Goal: Check status: Check status

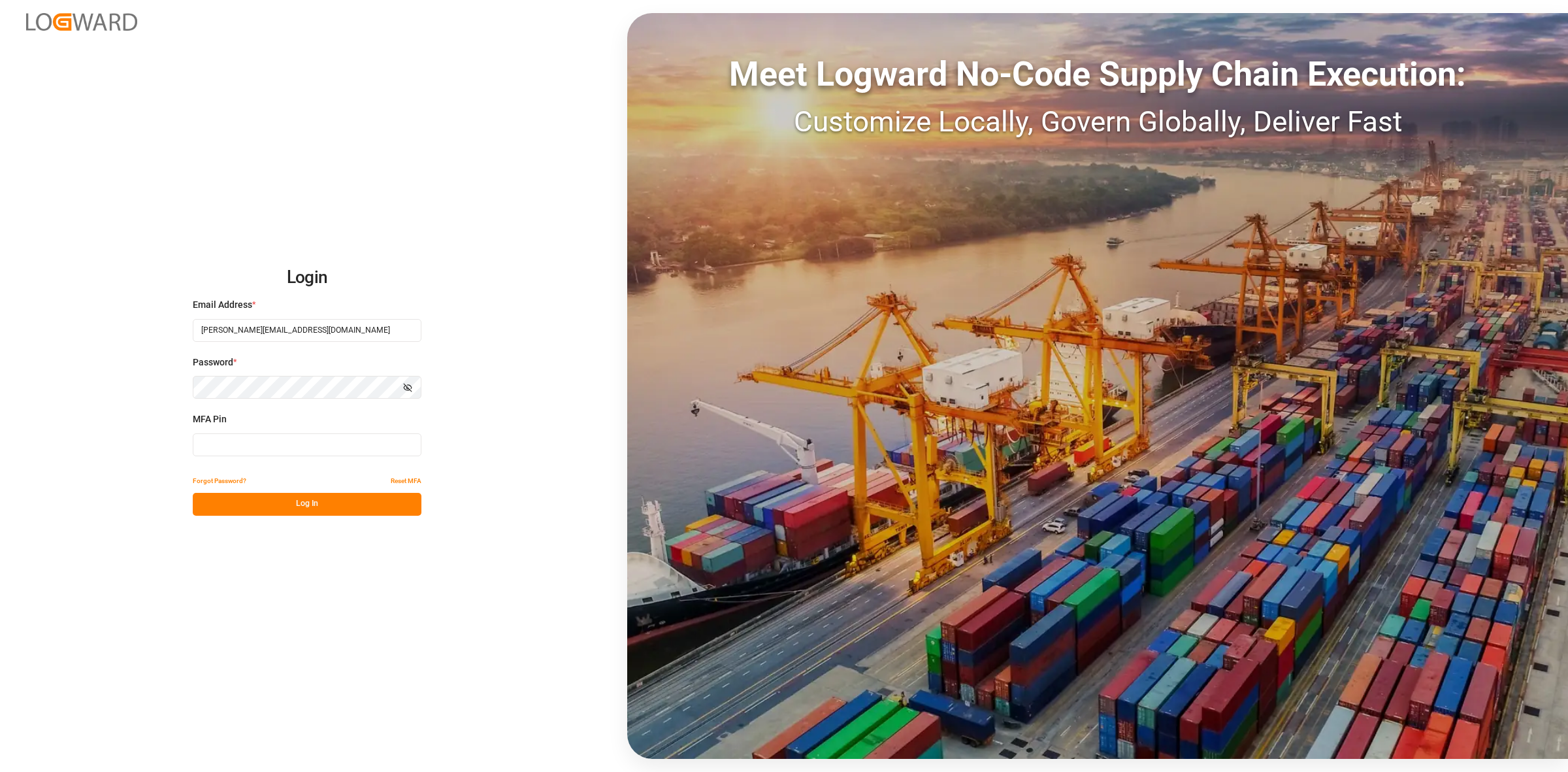
click at [251, 448] on input at bounding box center [307, 444] width 229 height 22
type input "171148"
click at [318, 495] on button "Log In" at bounding box center [307, 504] width 229 height 22
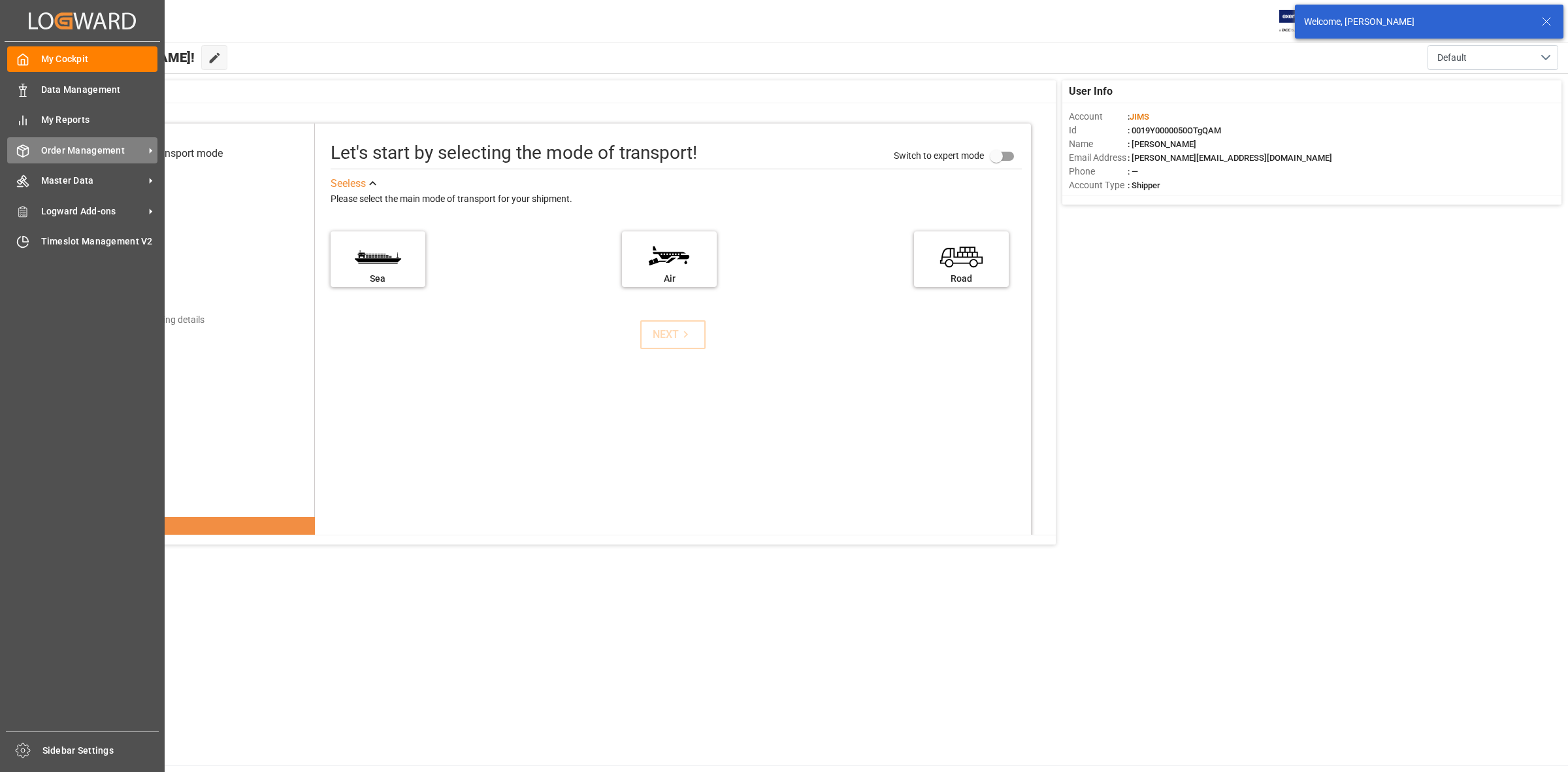
click at [67, 151] on span "Order Management" at bounding box center [92, 151] width 103 height 13
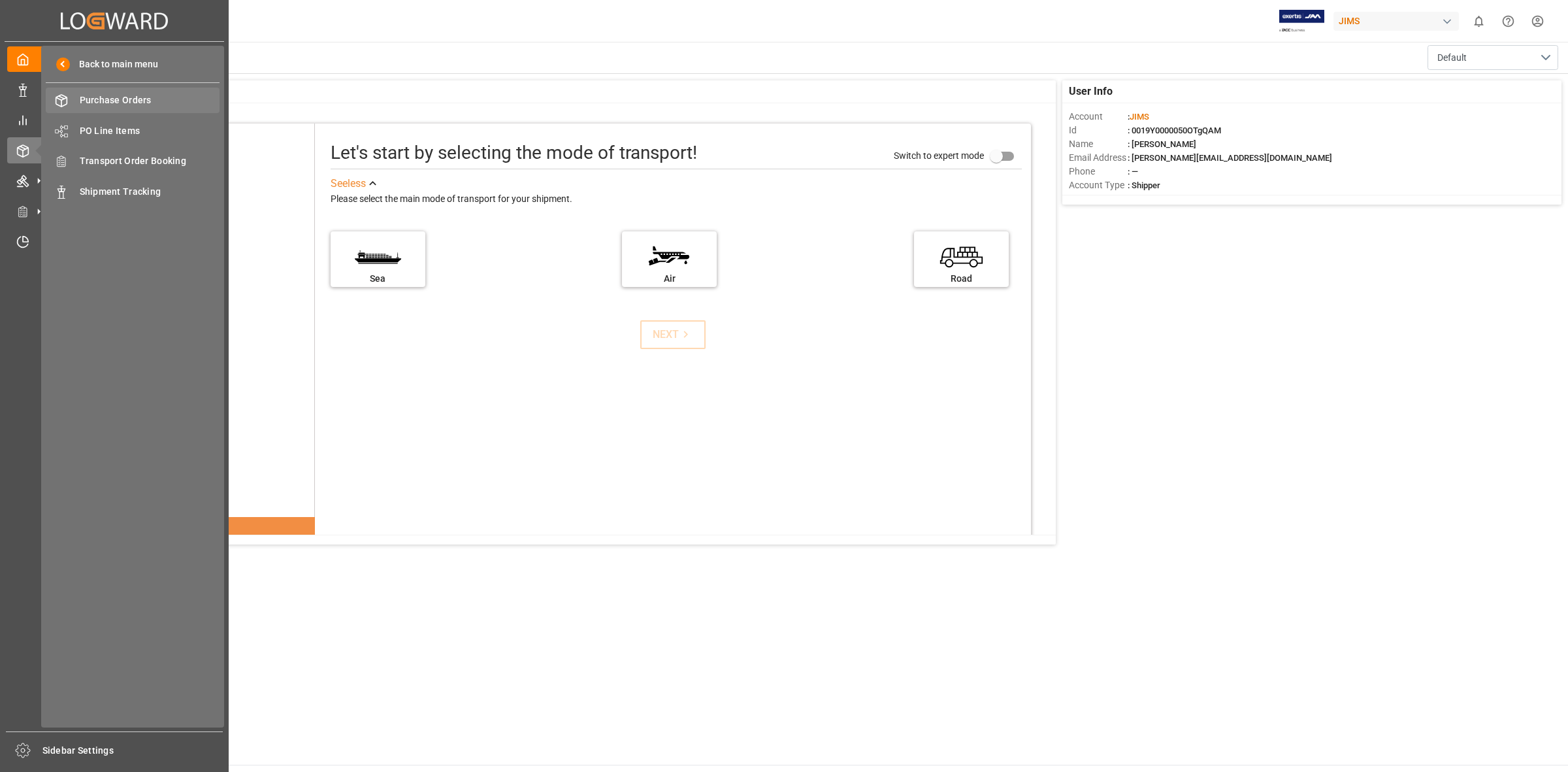
click at [117, 102] on span "Purchase Orders" at bounding box center [150, 100] width 141 height 13
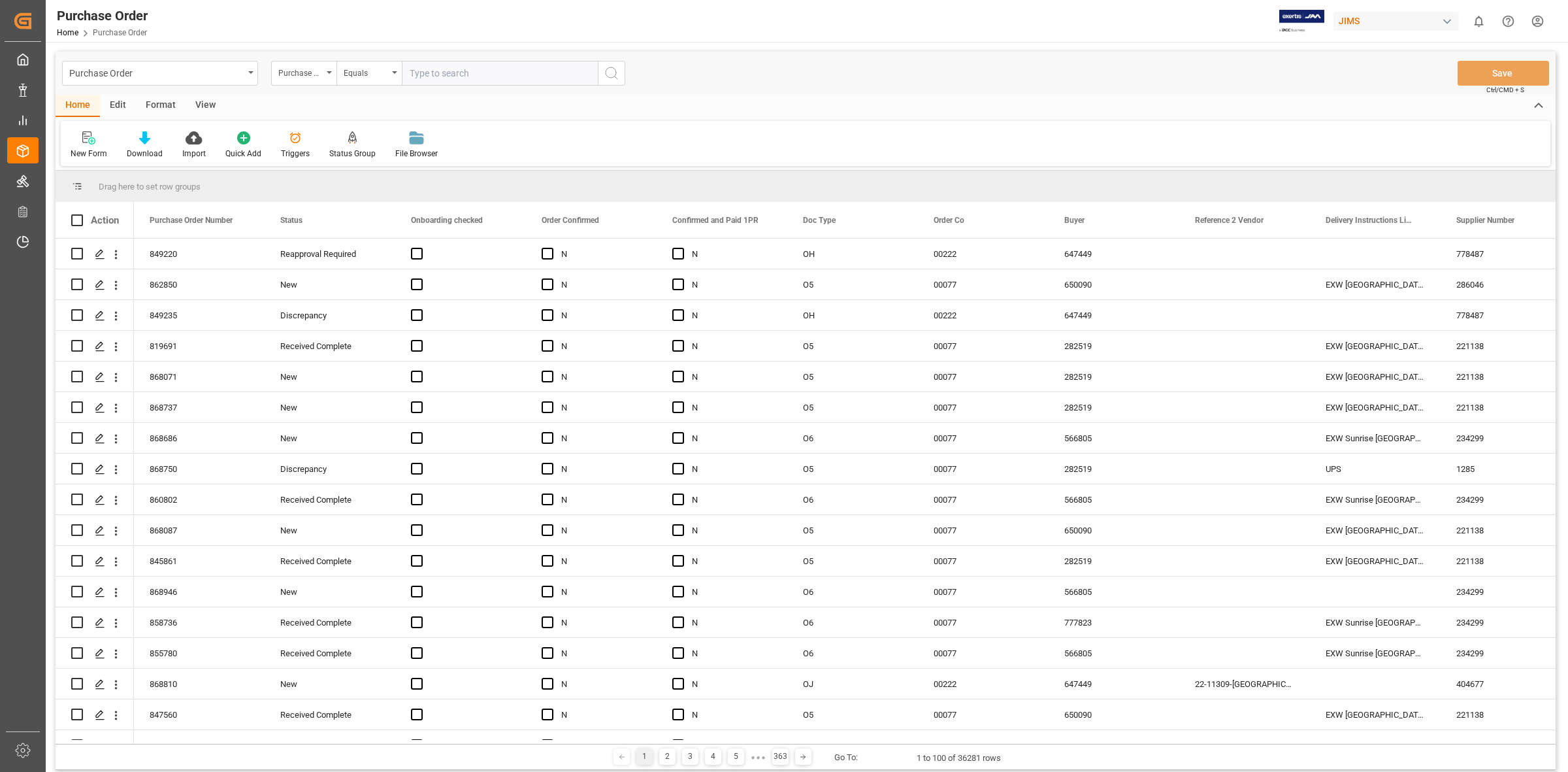
click at [458, 77] on input "text" at bounding box center [499, 73] width 196 height 25
type input "854822"
click at [606, 73] on icon "search button" at bounding box center [611, 72] width 16 height 16
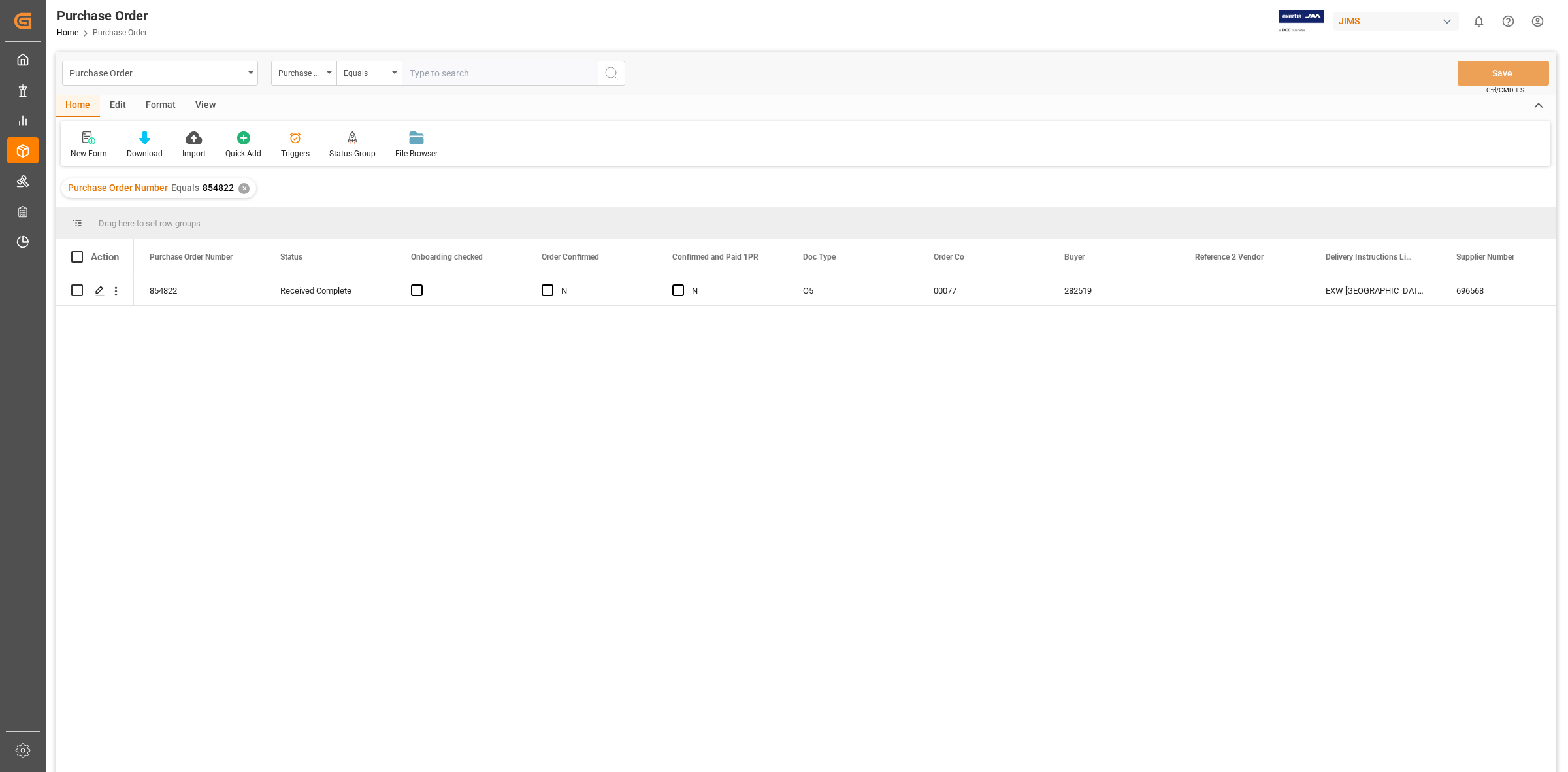
click at [445, 396] on div "854822 Received Complete N N O5 00077 282519 EXW [GEOGRAPHIC_DATA] [GEOGRAPHIC_…" at bounding box center [845, 527] width 1422 height 506
click at [103, 290] on icon "Press SPACE to select this row." at bounding box center [100, 291] width 11 height 11
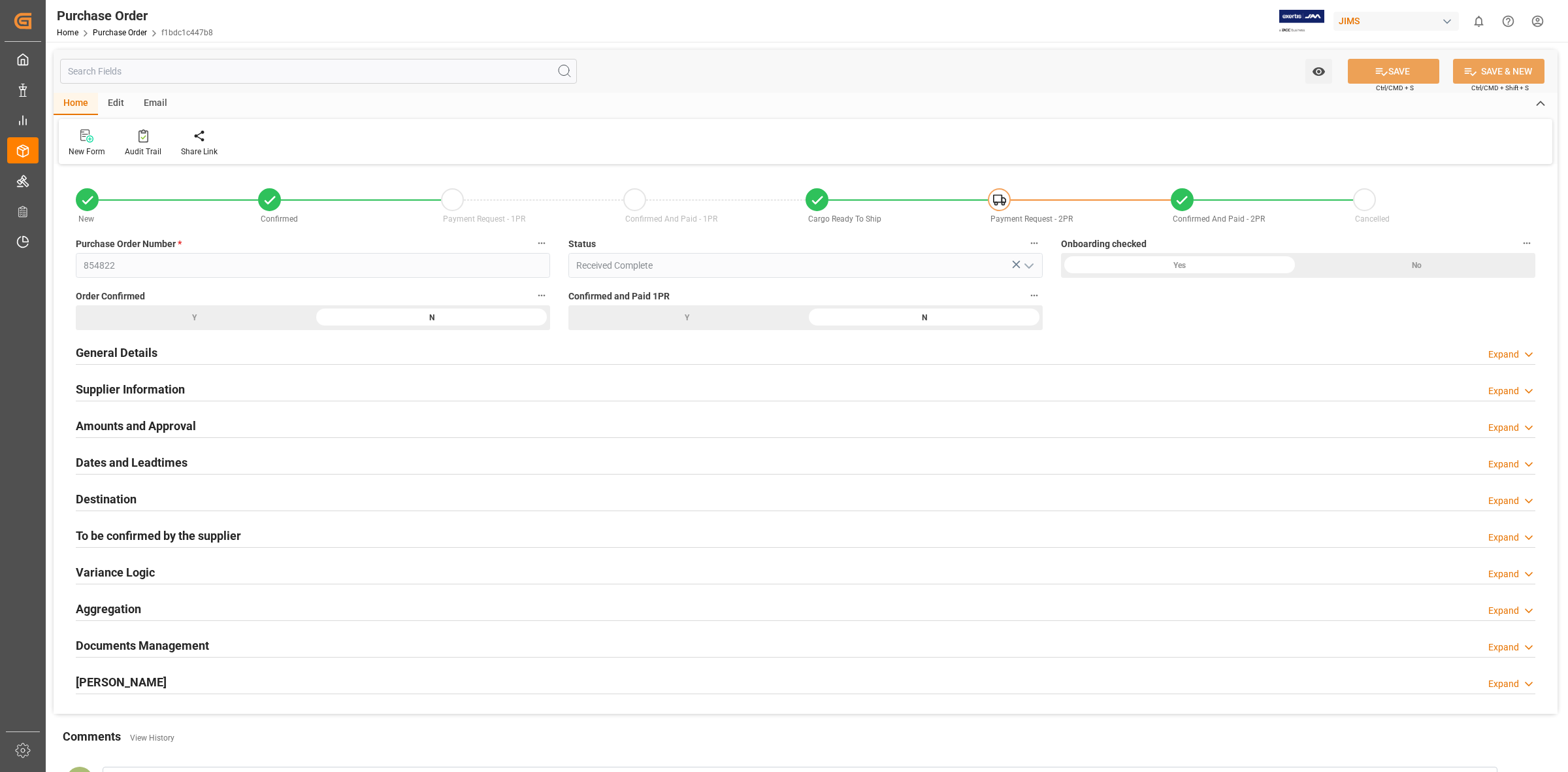
click at [216, 645] on div "Documents Management Expand" at bounding box center [805, 645] width 1459 height 25
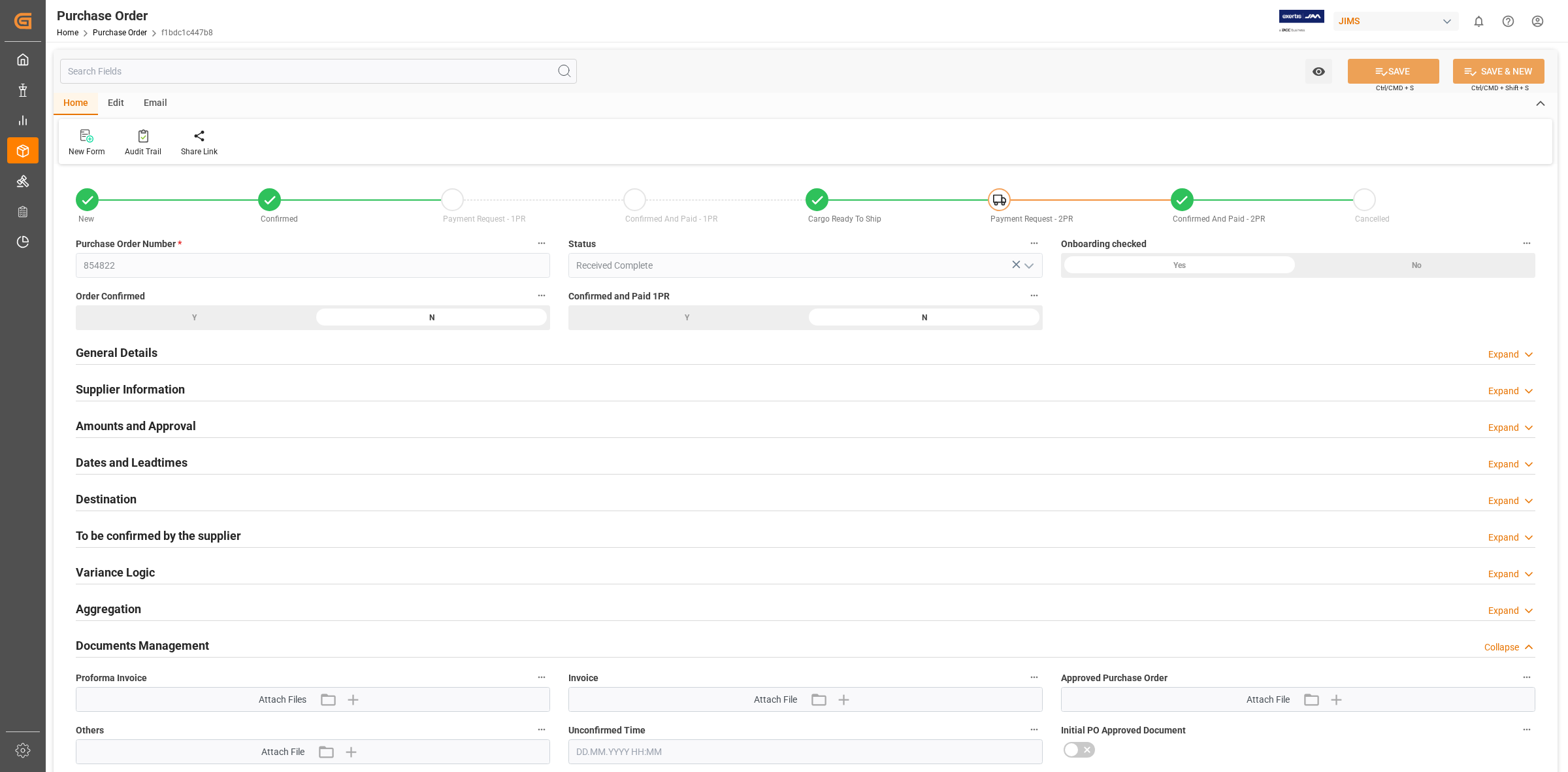
click at [156, 345] on h2 "General Details" at bounding box center [117, 352] width 82 height 17
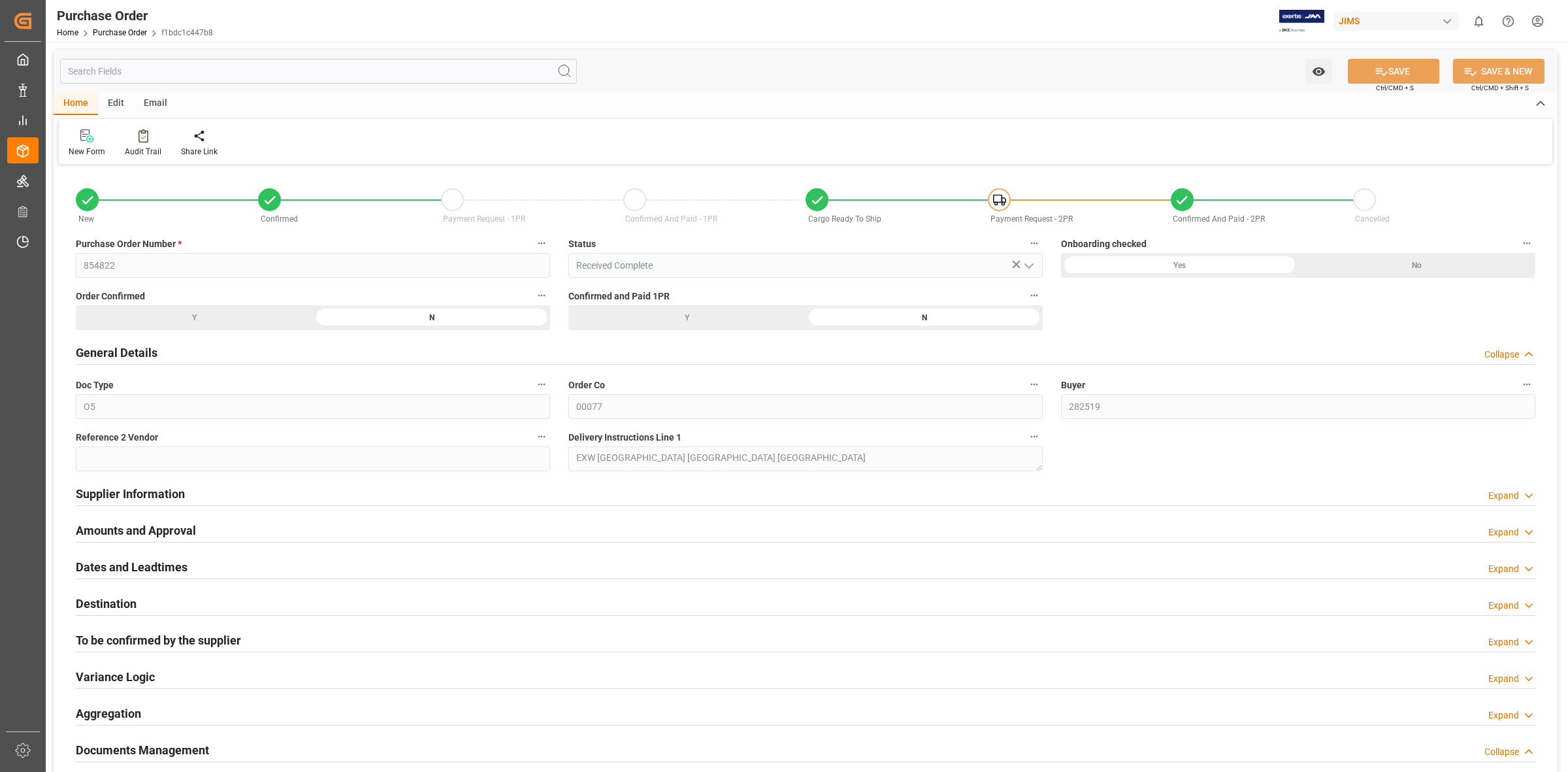
click at [190, 500] on div "Supplier Information Expand" at bounding box center [805, 493] width 1459 height 25
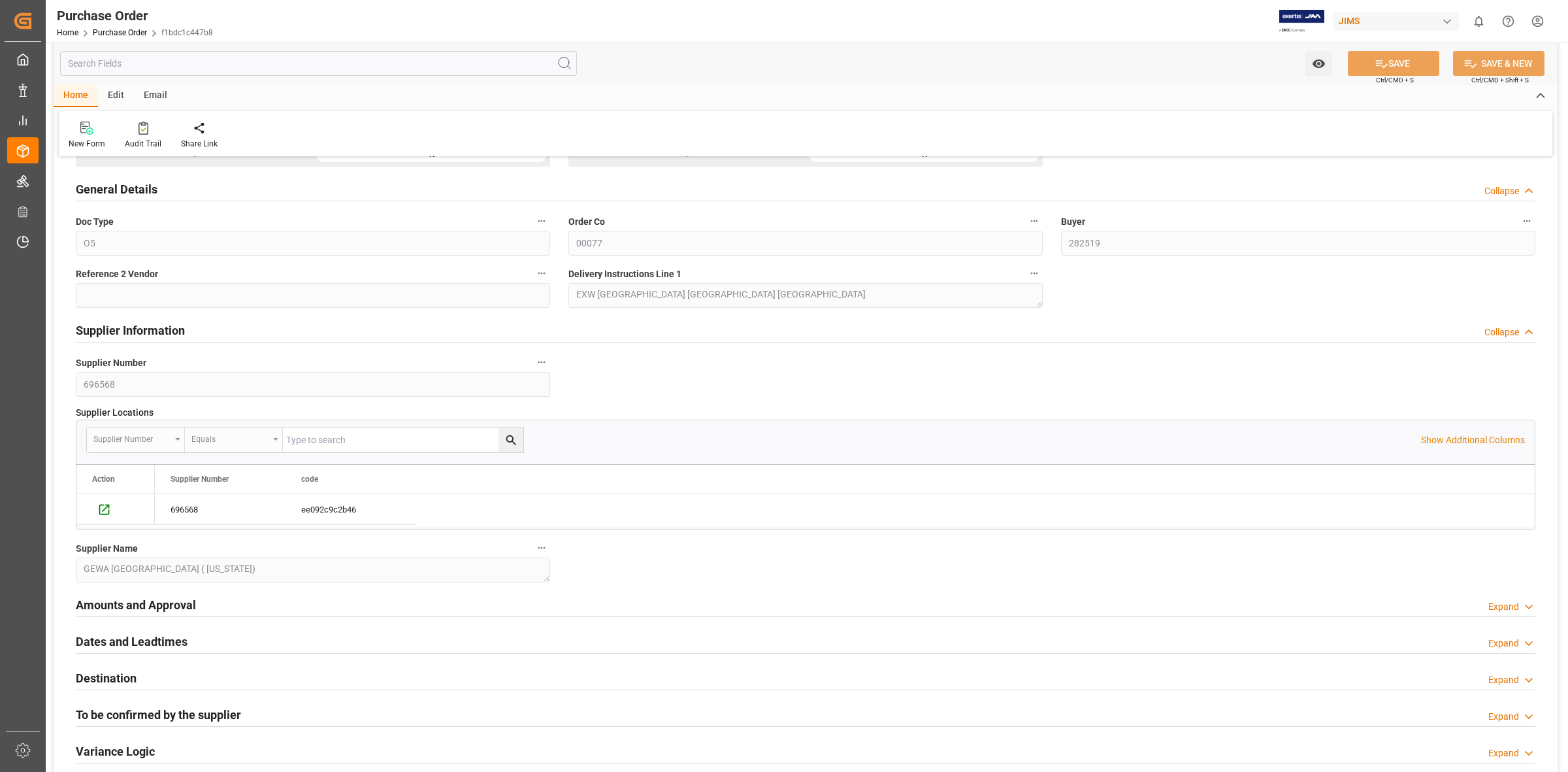
scroll to position [326, 0]
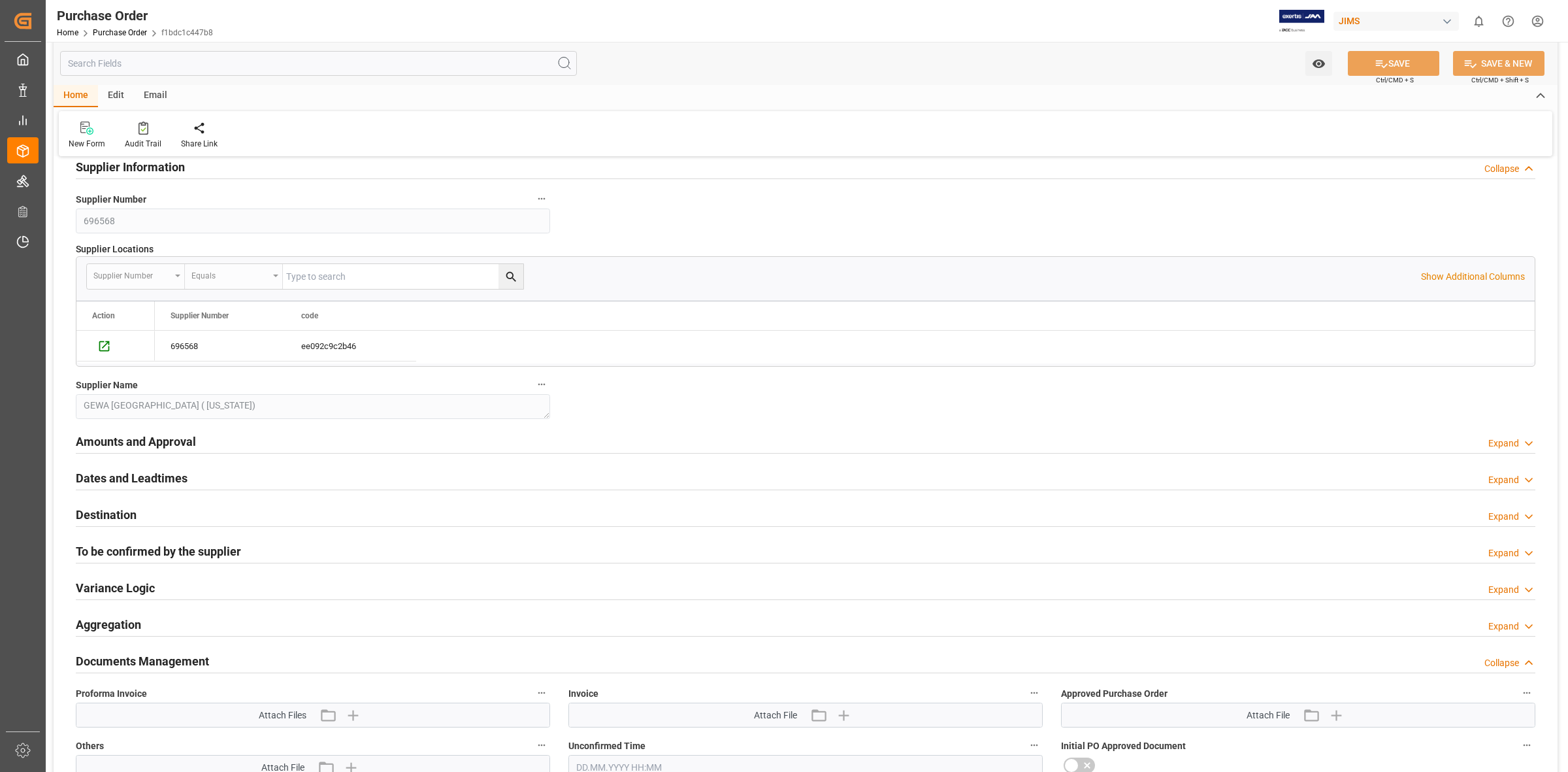
click at [178, 438] on h2 "Amounts and Approval" at bounding box center [136, 441] width 120 height 17
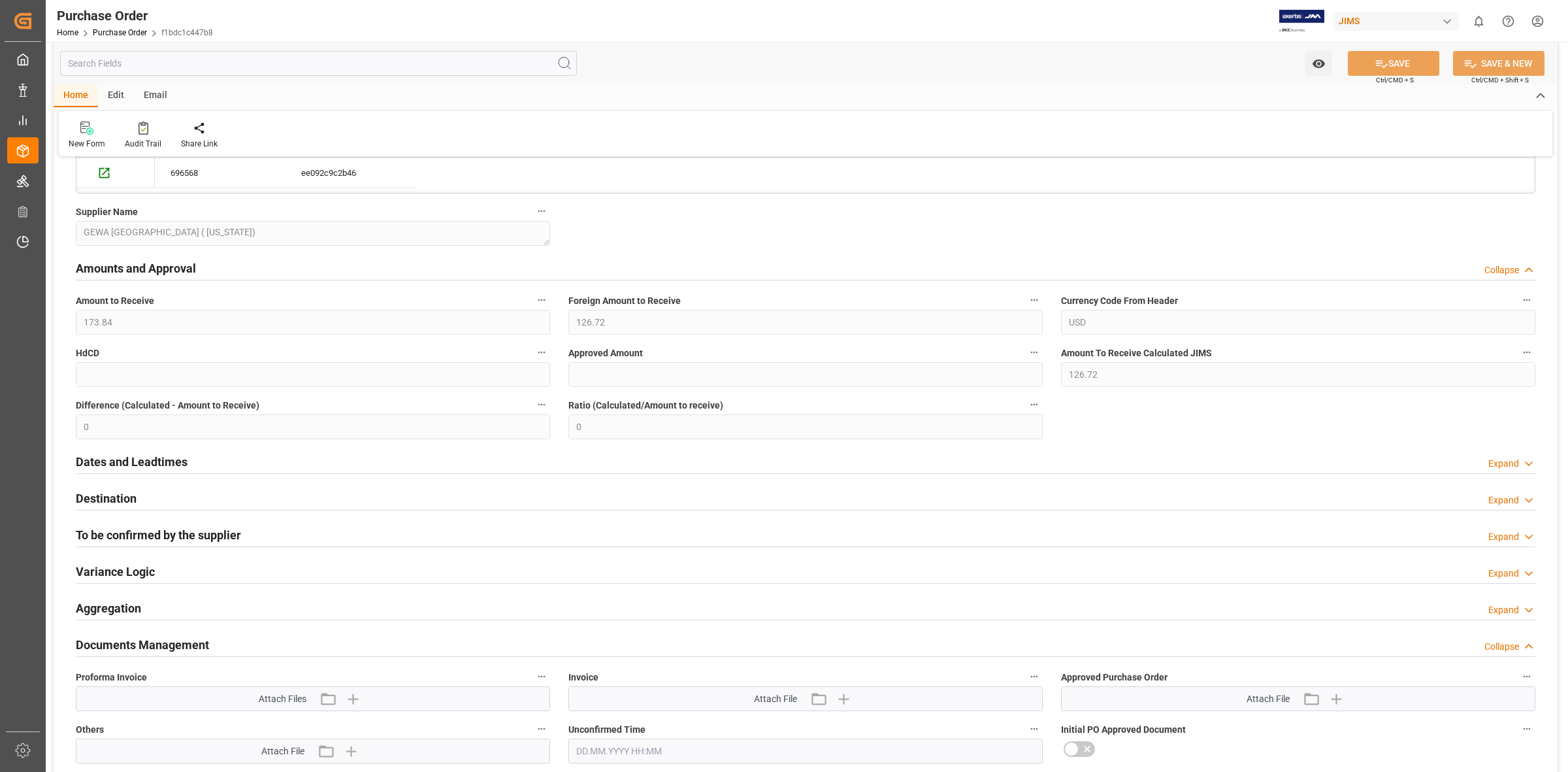
scroll to position [572, 0]
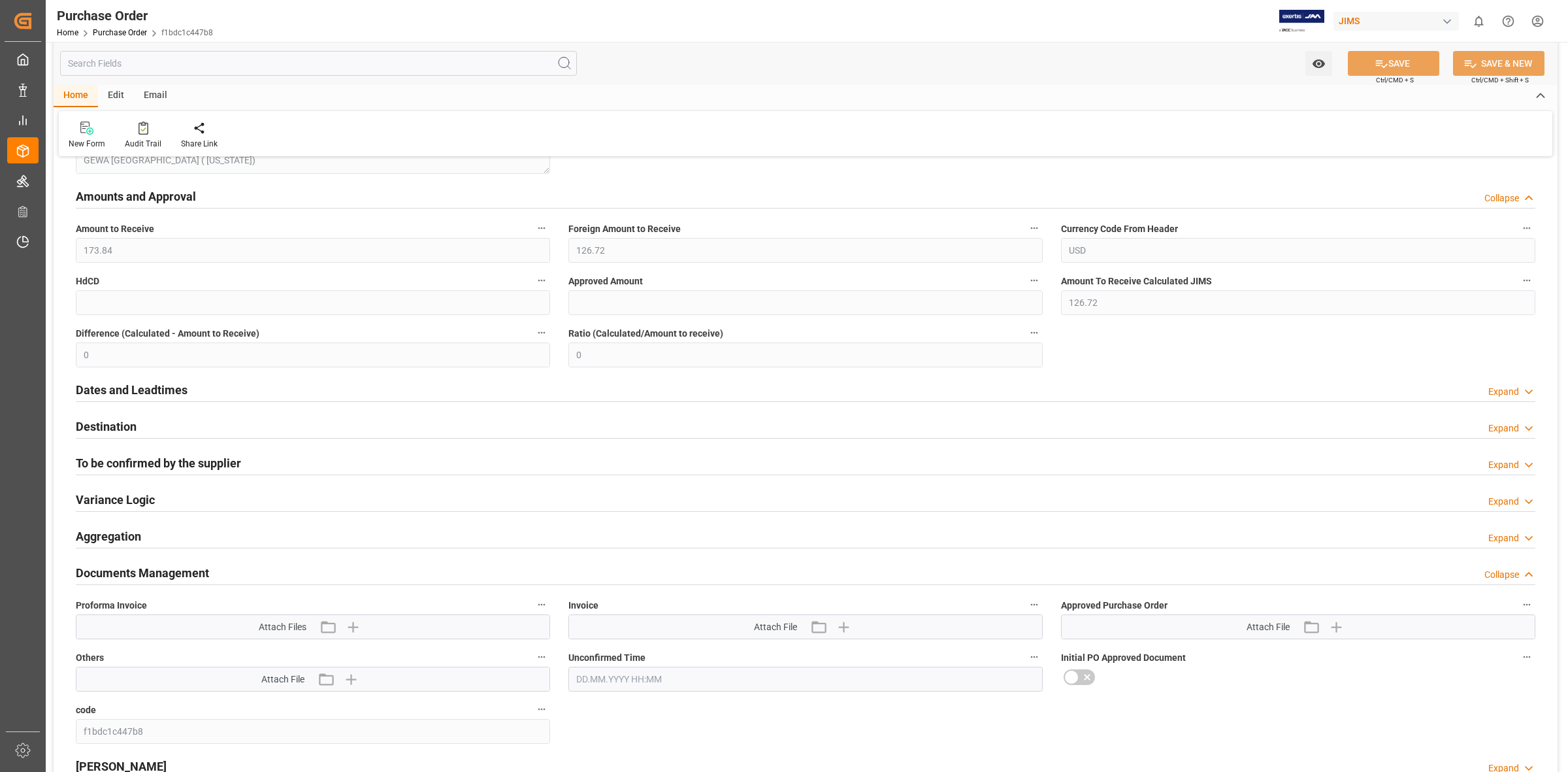
click at [162, 391] on h2 "Dates and Leadtimes" at bounding box center [131, 390] width 112 height 17
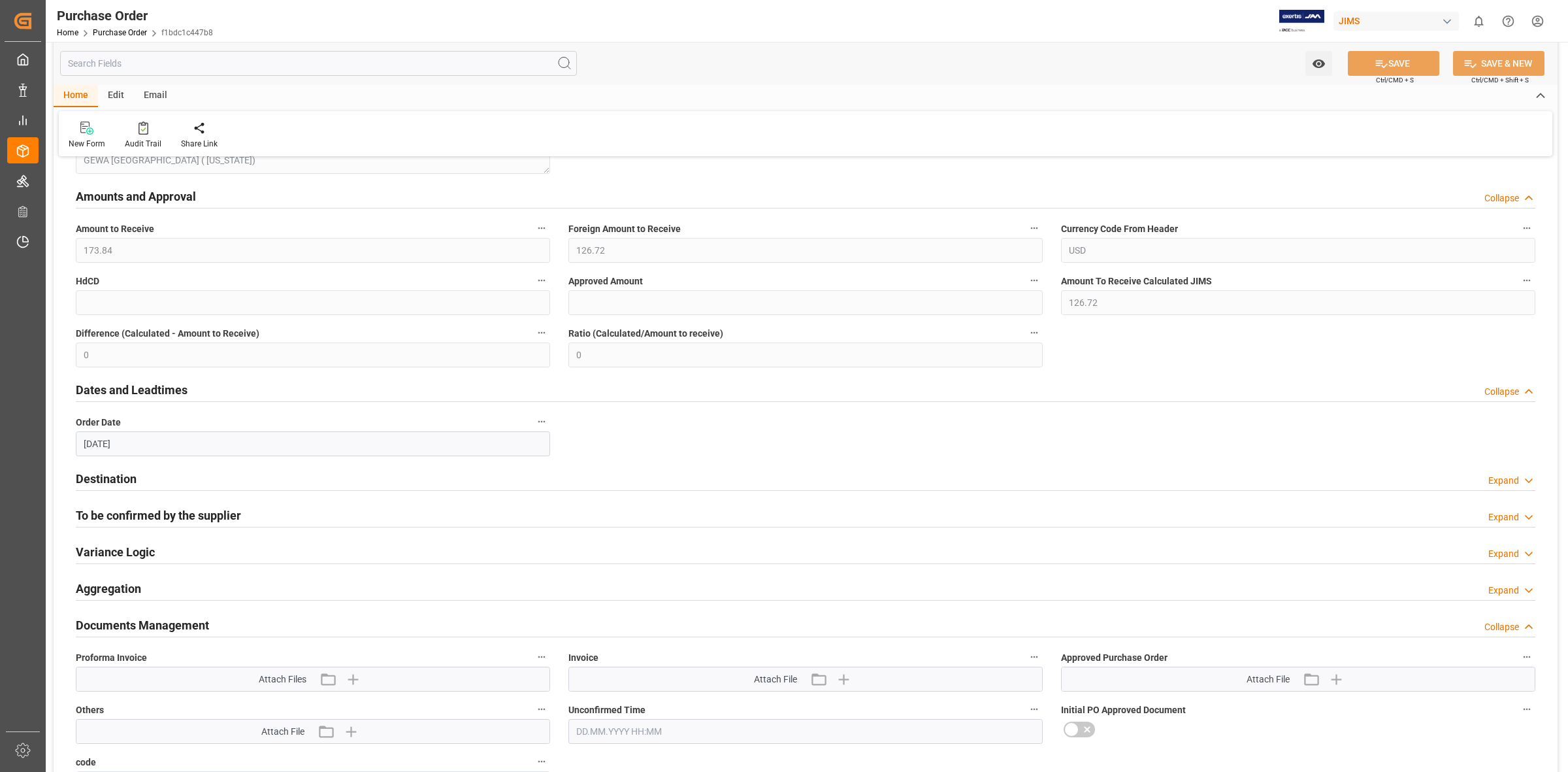
click at [124, 482] on h2 "Destination" at bounding box center [106, 478] width 61 height 17
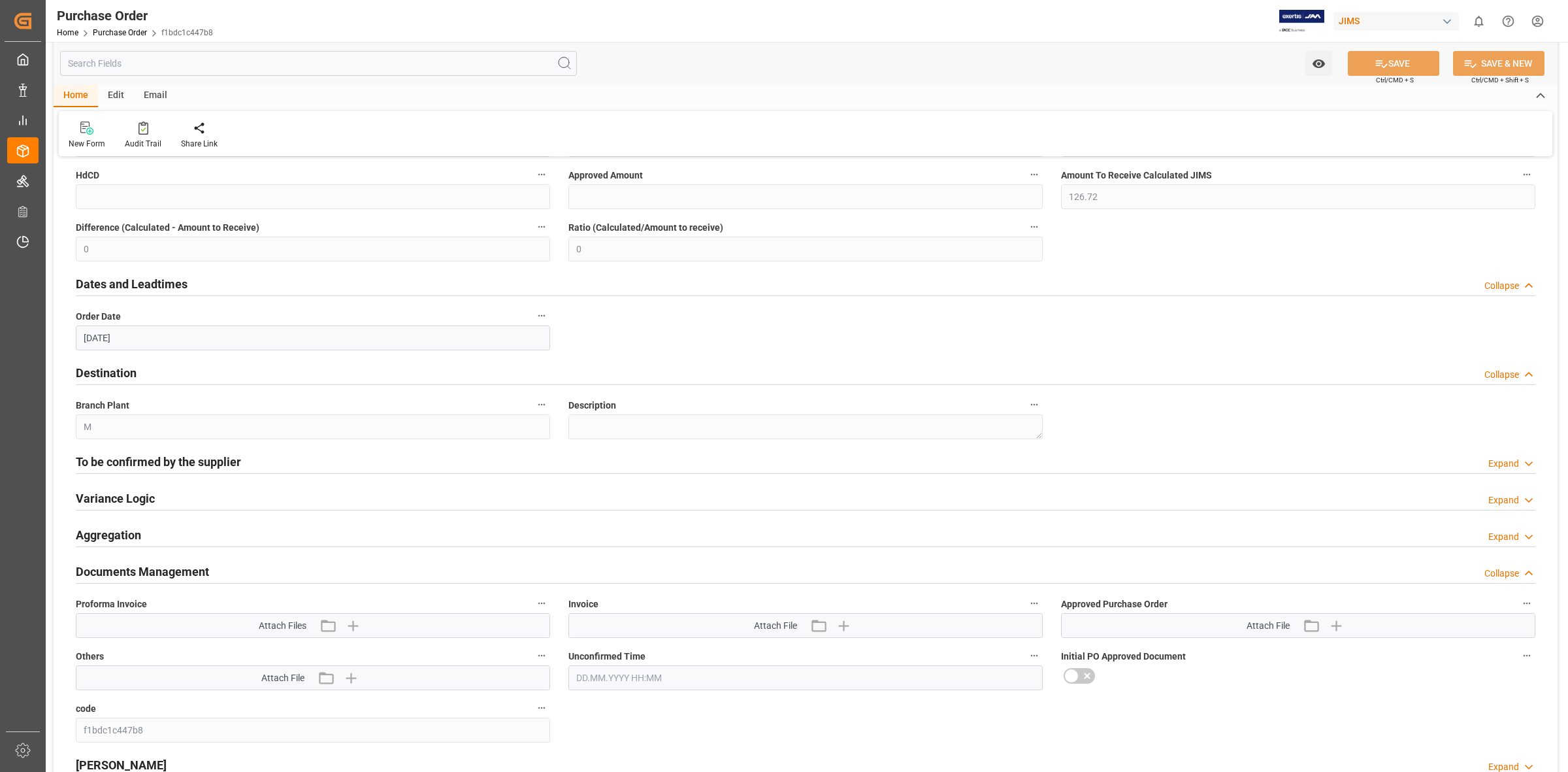
scroll to position [735, 0]
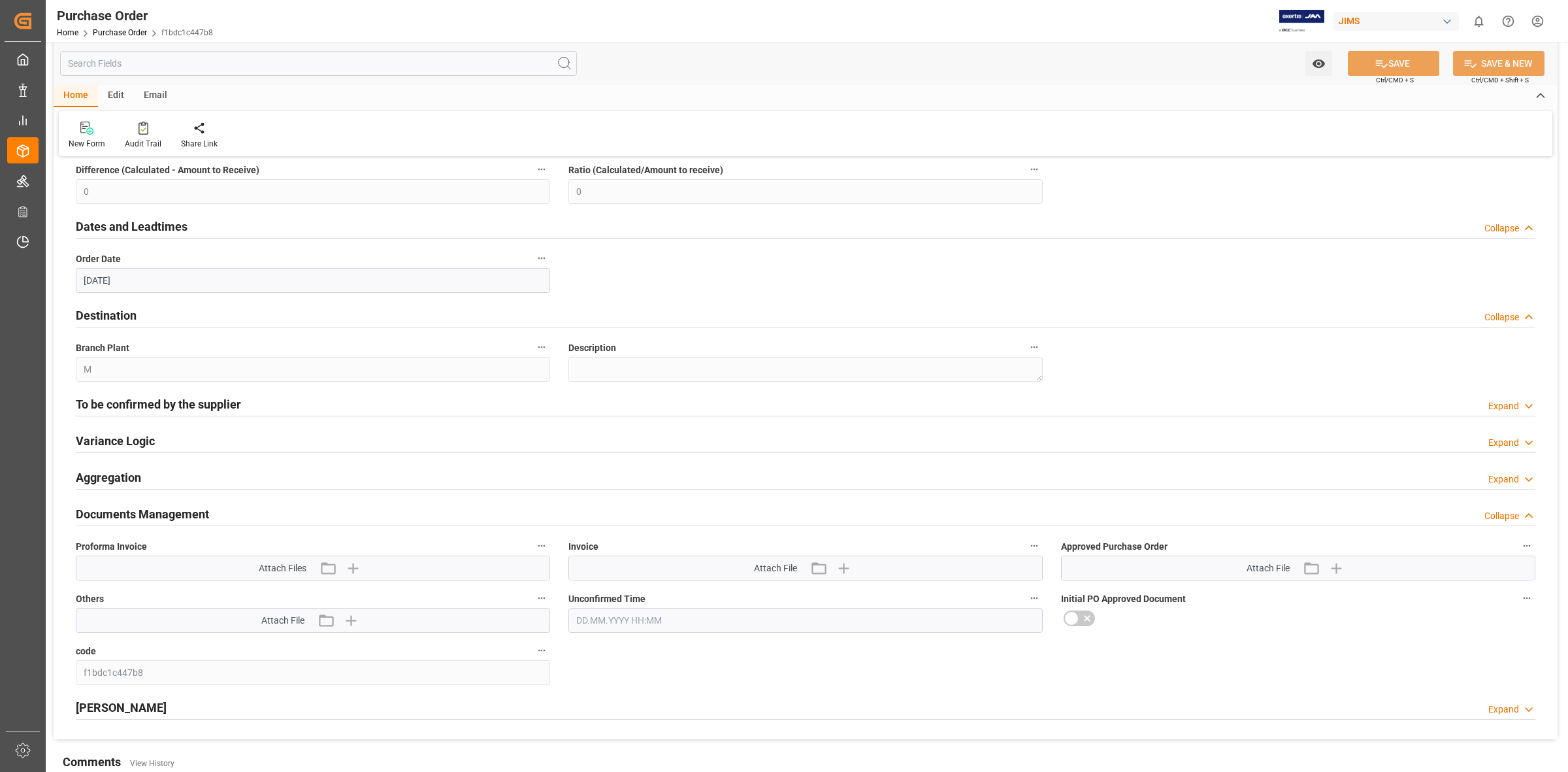
click at [138, 406] on h2 "To be confirmed by the supplier" at bounding box center [158, 404] width 166 height 17
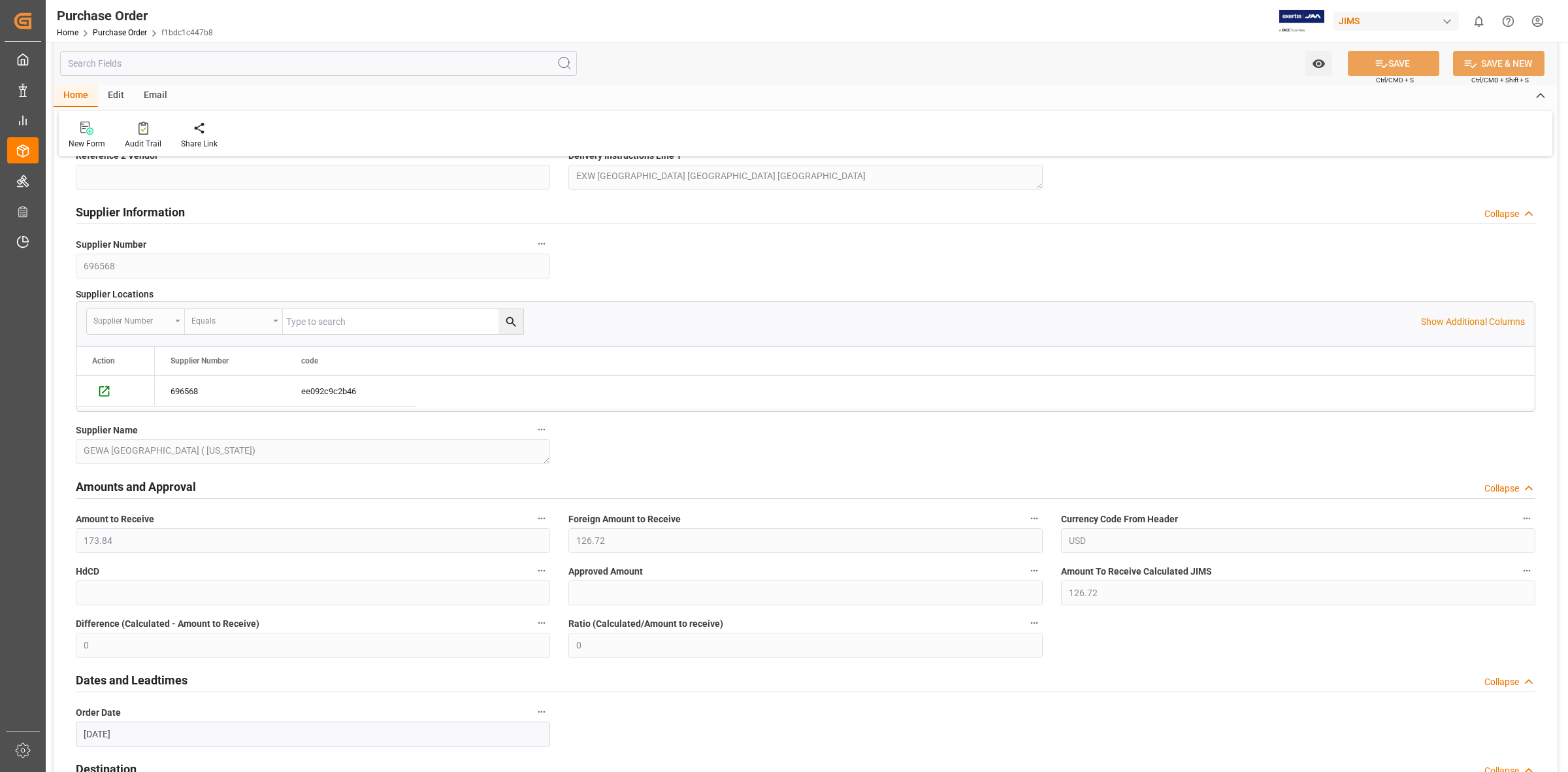
scroll to position [120, 0]
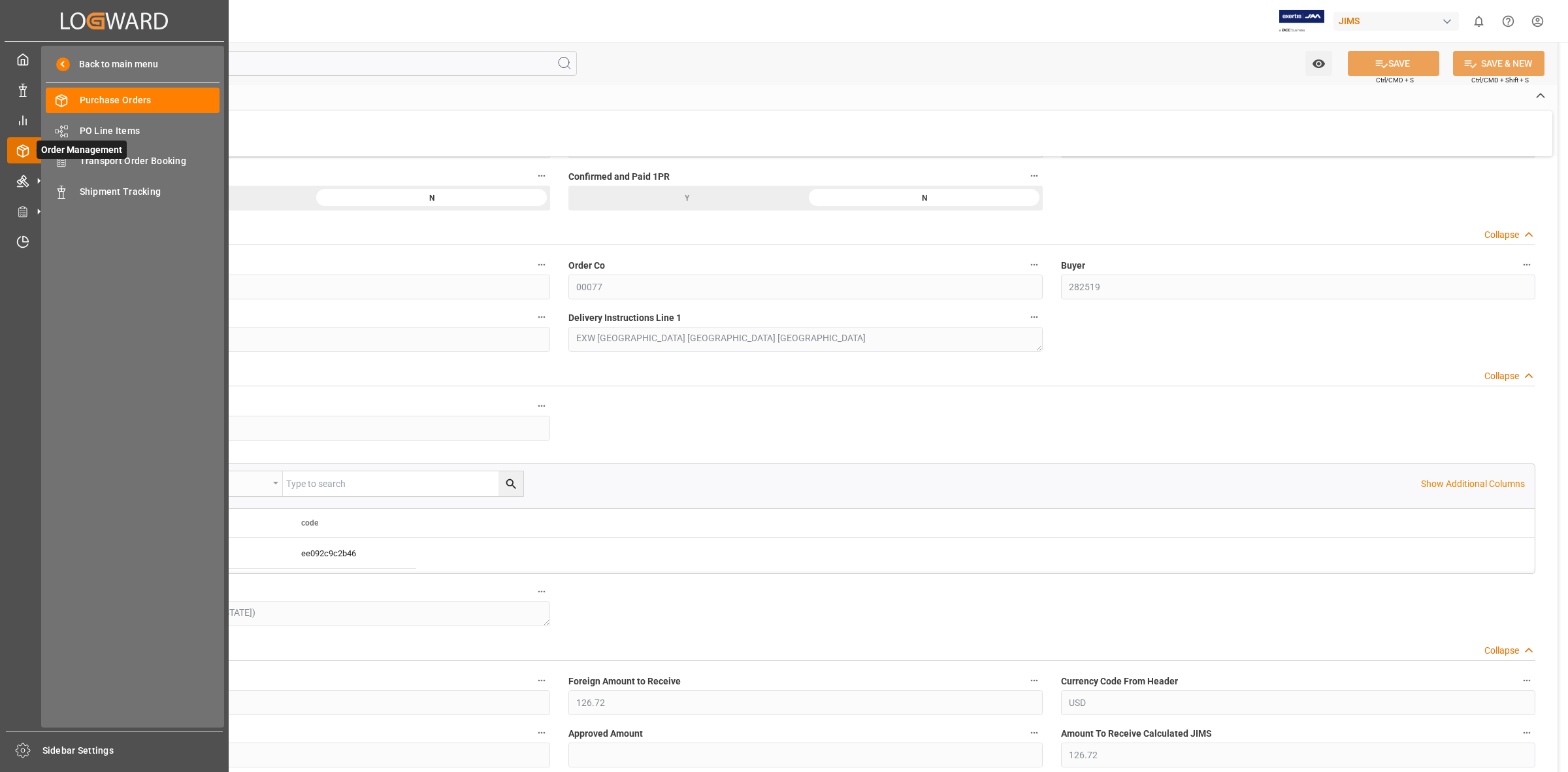
click at [15, 142] on div "Order Management Order Management" at bounding box center [114, 150] width 214 height 26
click at [107, 151] on span "Order Management" at bounding box center [82, 150] width 90 height 18
click at [112, 160] on span "Transport Order Booking" at bounding box center [150, 161] width 141 height 13
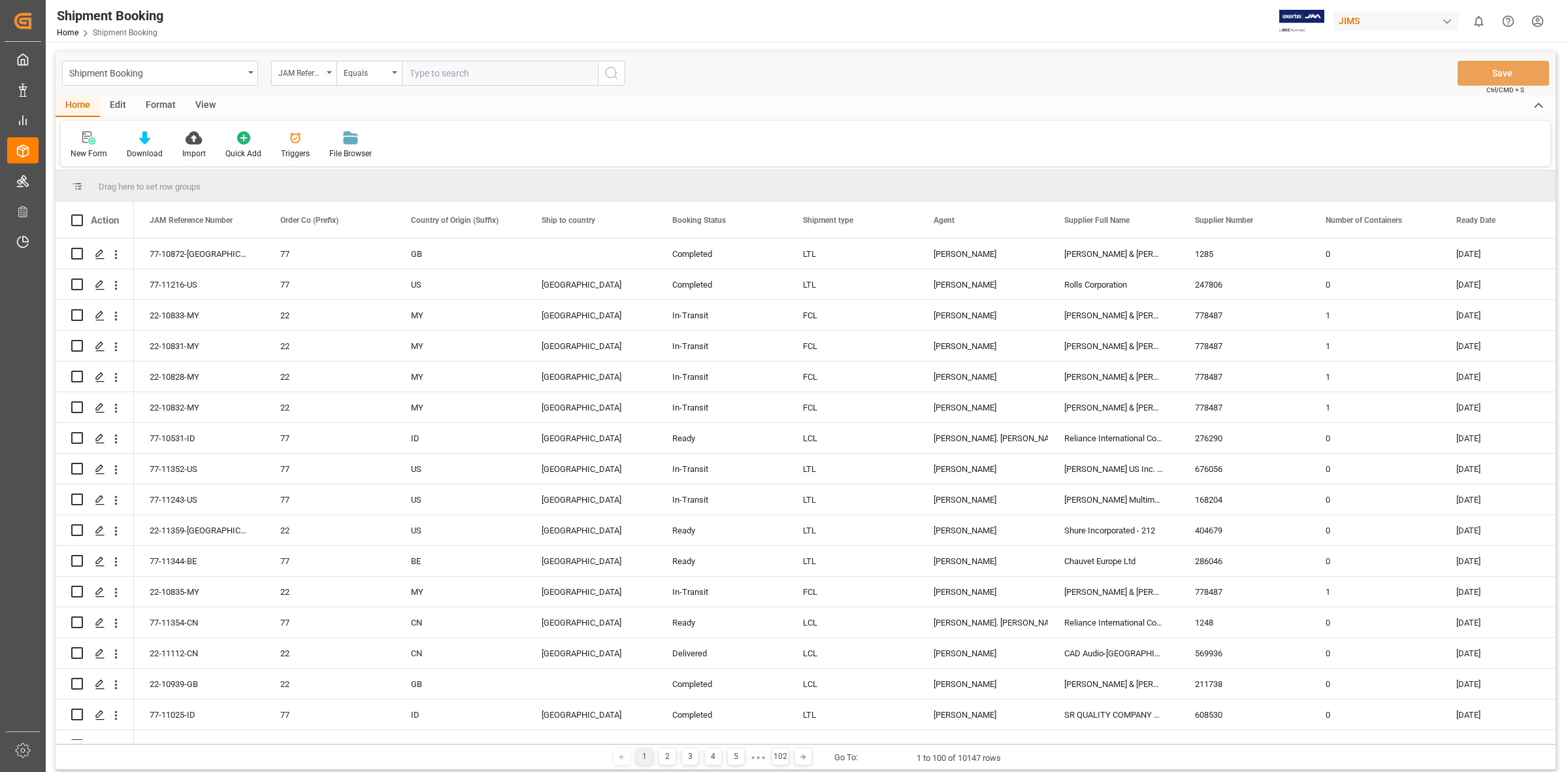
click at [459, 59] on div "Shipment Booking JAM Reference Number Equals Save Ctrl/CMD + S" at bounding box center [806, 73] width 1500 height 43
click at [442, 81] on input "text" at bounding box center [499, 73] width 196 height 25
type input "696"
click at [330, 70] on div "JAM Reference Number" at bounding box center [304, 73] width 65 height 25
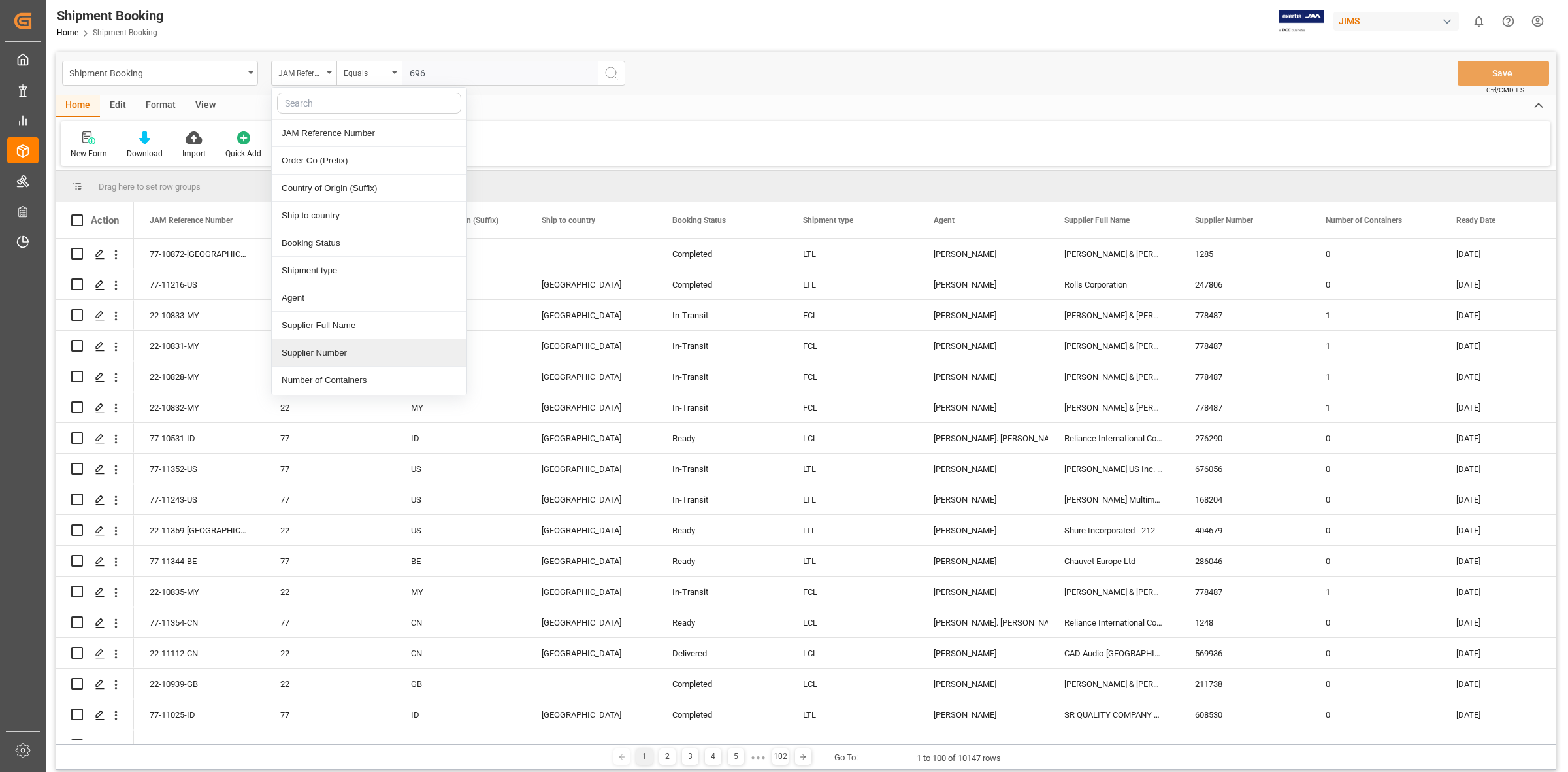
click at [354, 348] on div "Supplier Number" at bounding box center [369, 352] width 195 height 27
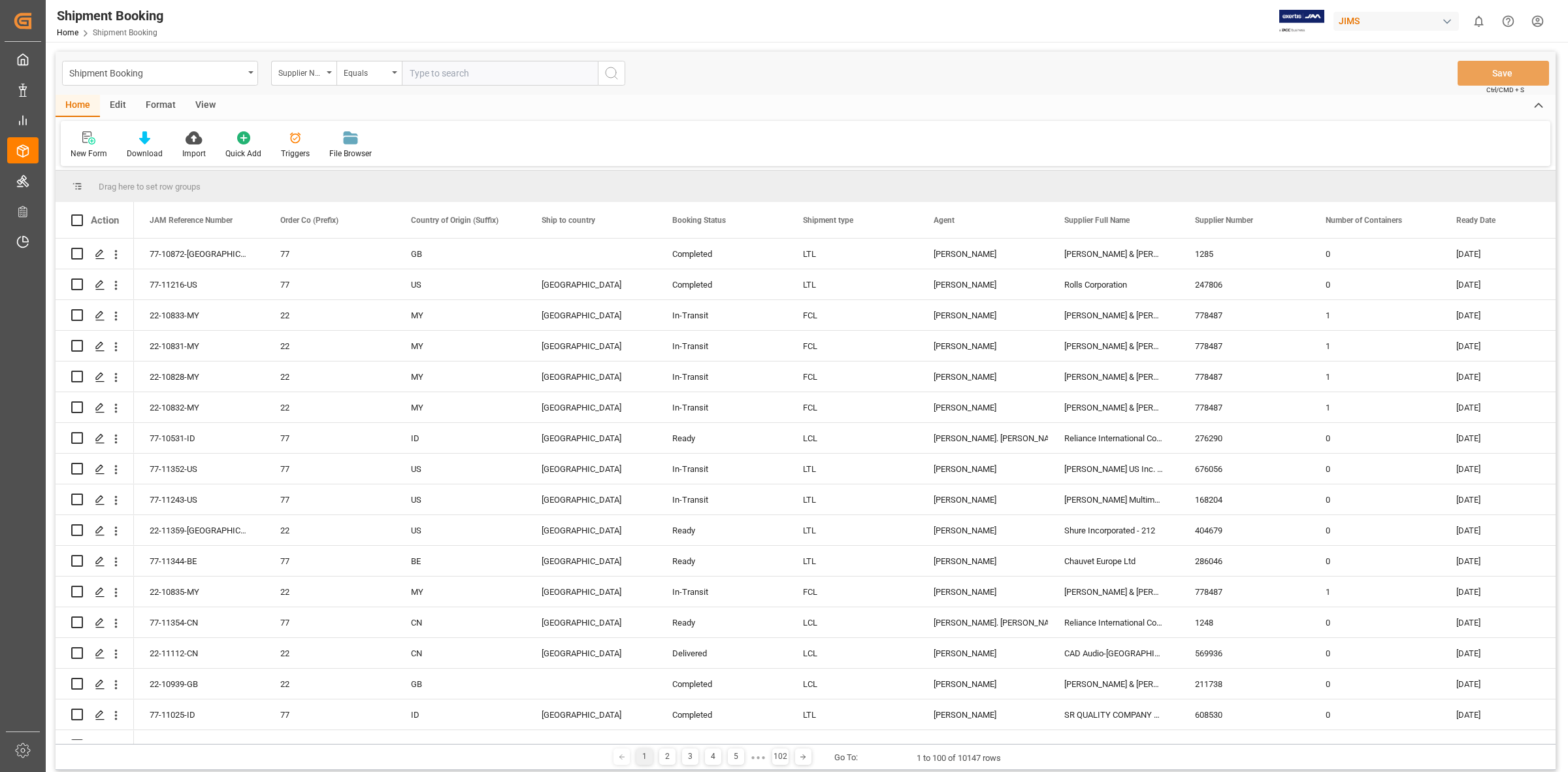
click at [443, 75] on input "text" at bounding box center [499, 73] width 196 height 25
type input "696658"
click at [614, 67] on icon "search button" at bounding box center [611, 72] width 16 height 16
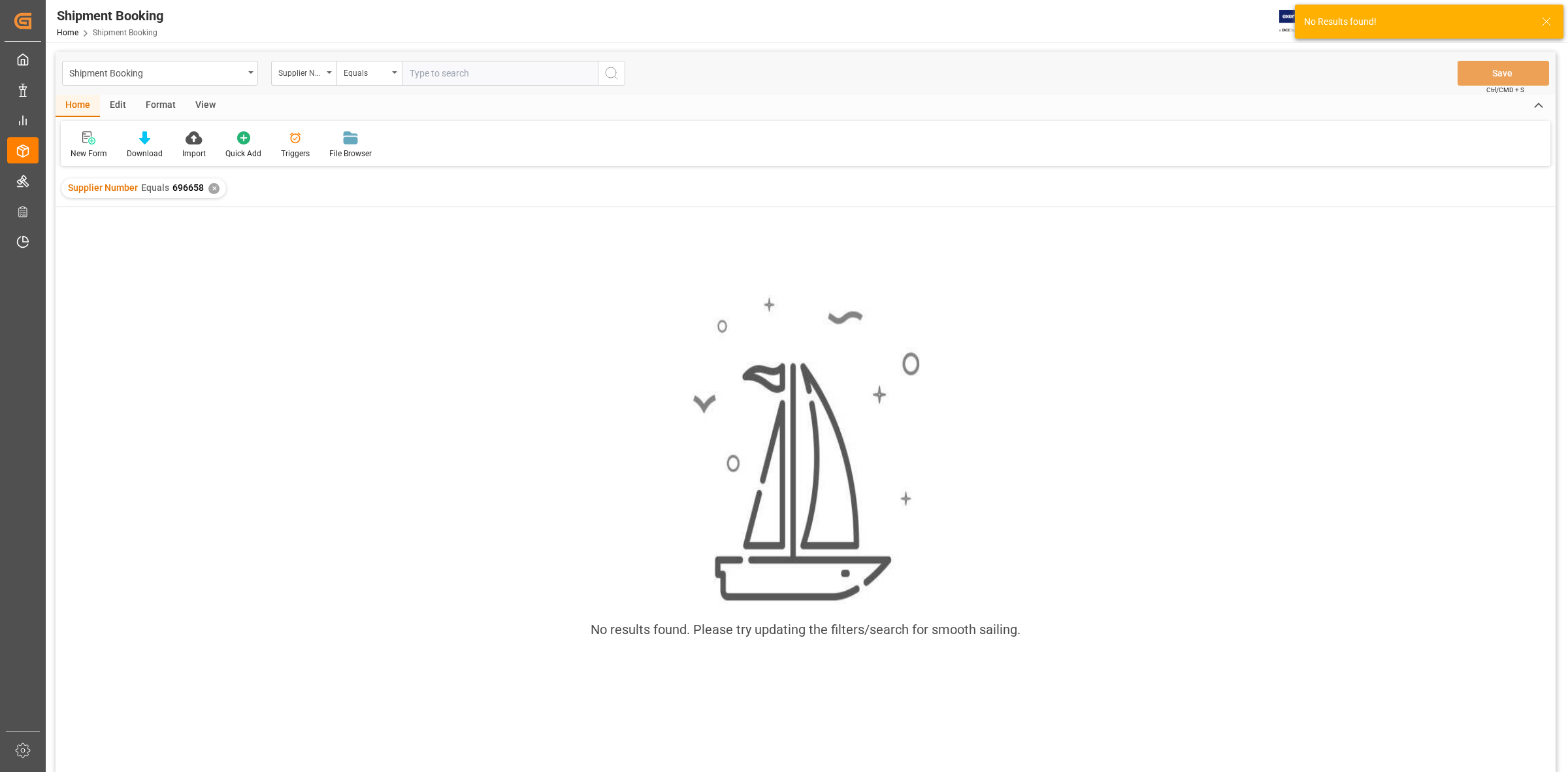
click at [211, 187] on div "✕" at bounding box center [213, 188] width 11 height 11
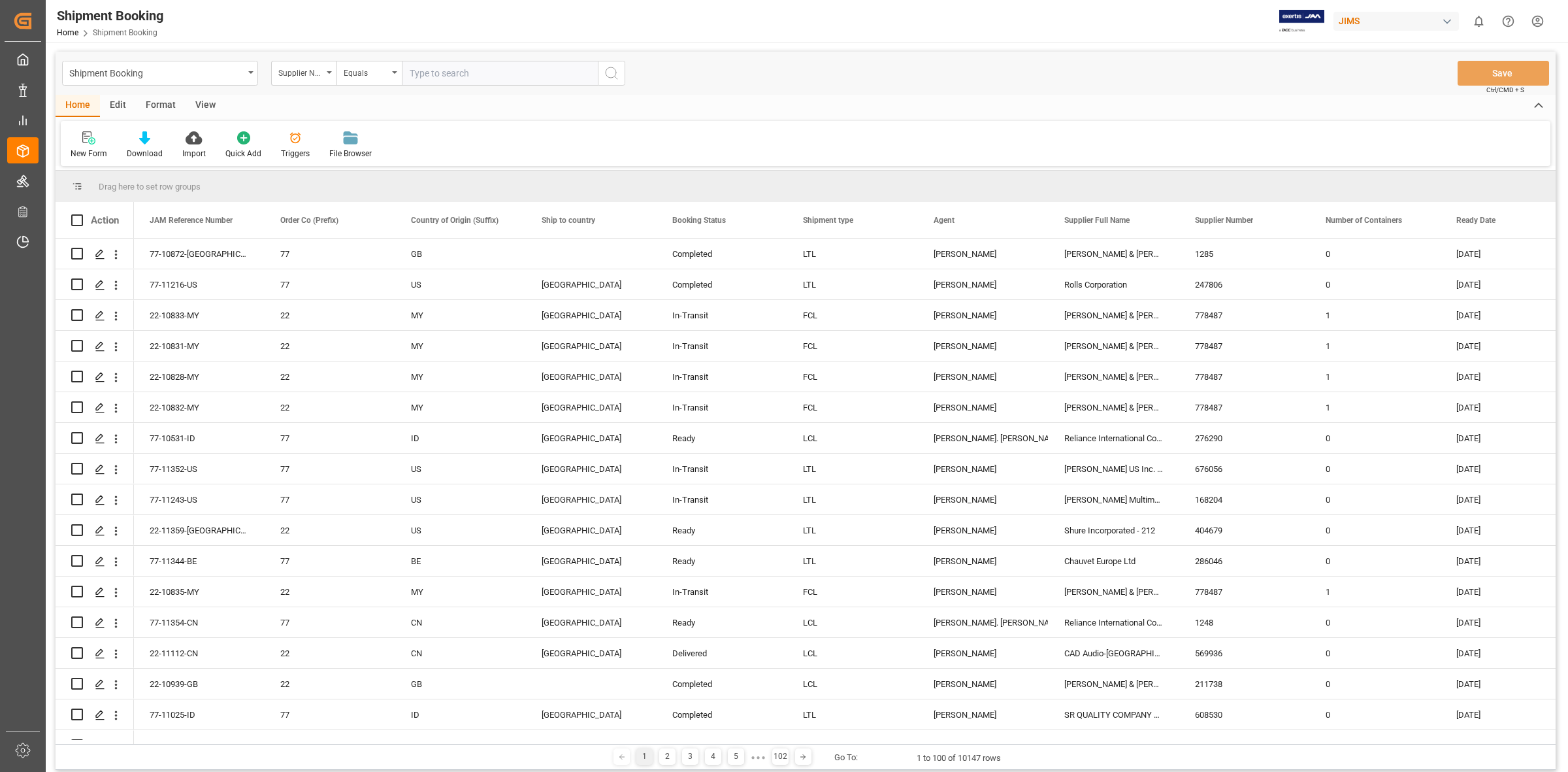
click at [497, 149] on div "New Form Download Import Quick Add Triggers File Browser" at bounding box center [805, 143] width 1489 height 45
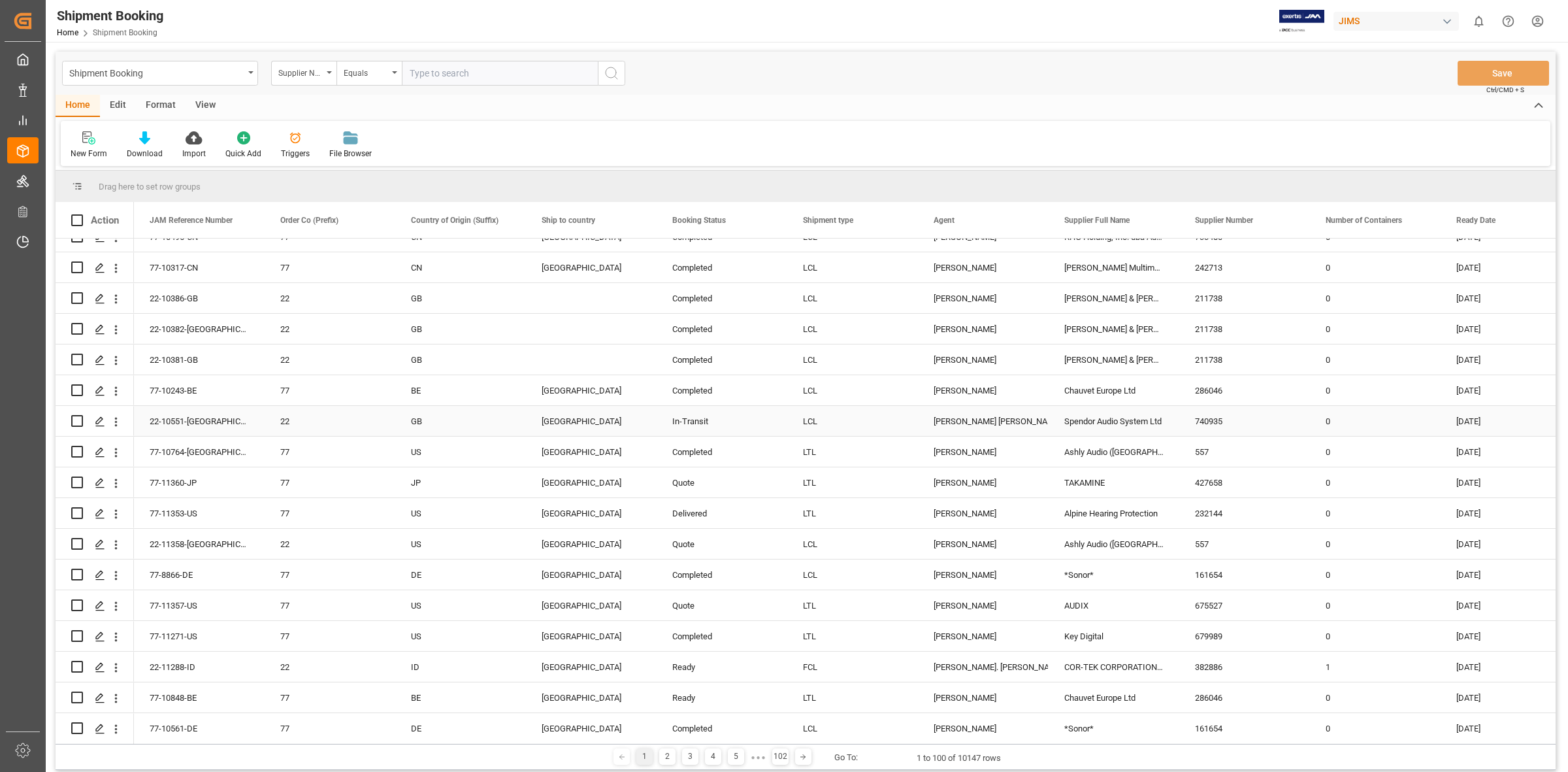
scroll to position [572, 0]
